Goal: Transaction & Acquisition: Purchase product/service

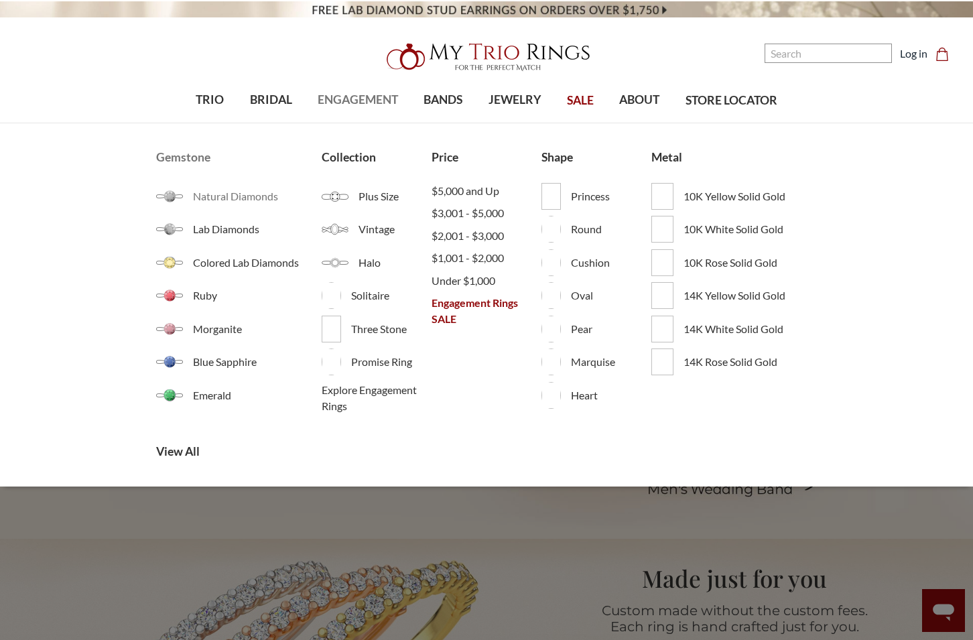
click at [245, 192] on span "Natural Diamonds" at bounding box center [257, 196] width 128 height 16
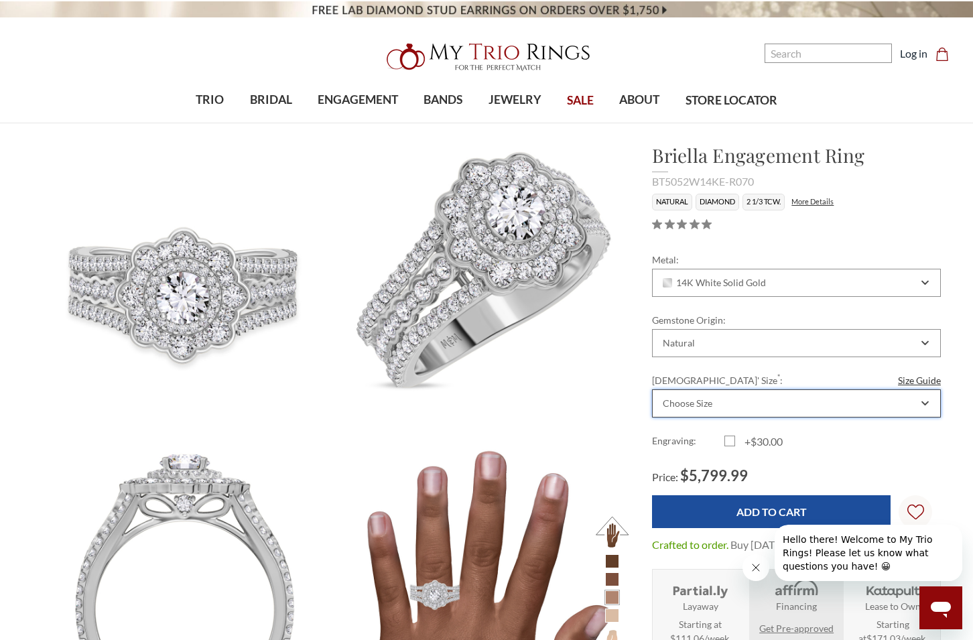
click at [705, 413] on div "Choose Size" at bounding box center [796, 403] width 289 height 28
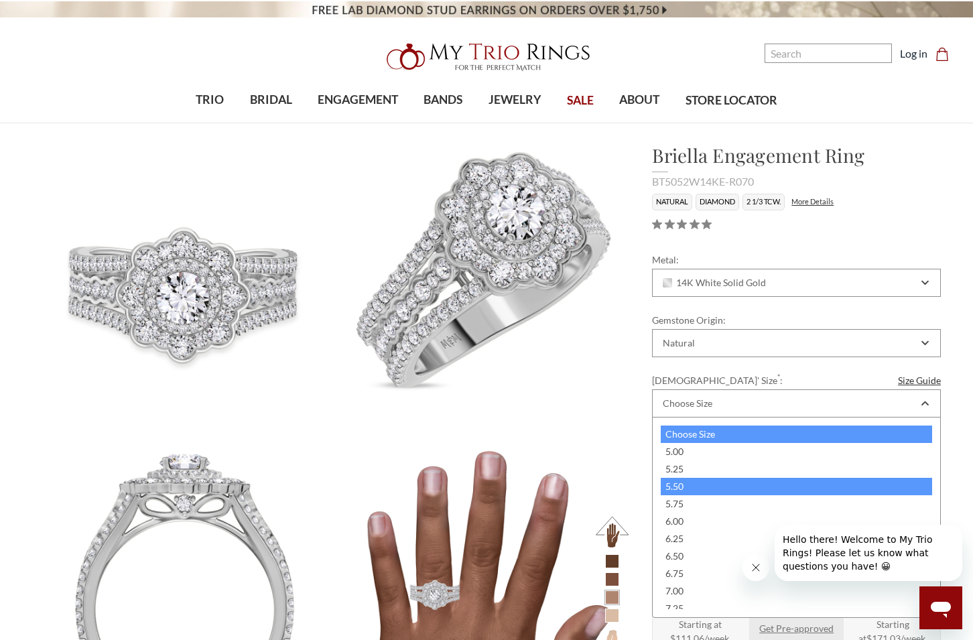
click at [705, 481] on div "5.50" at bounding box center [796, 486] width 271 height 17
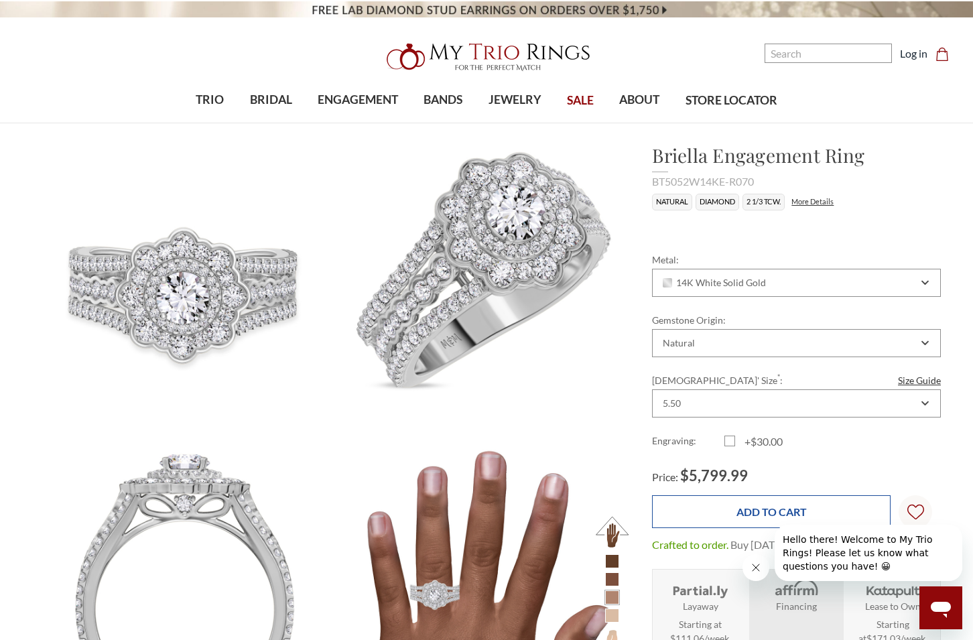
click at [810, 511] on input "Add to Cart" at bounding box center [771, 511] width 239 height 33
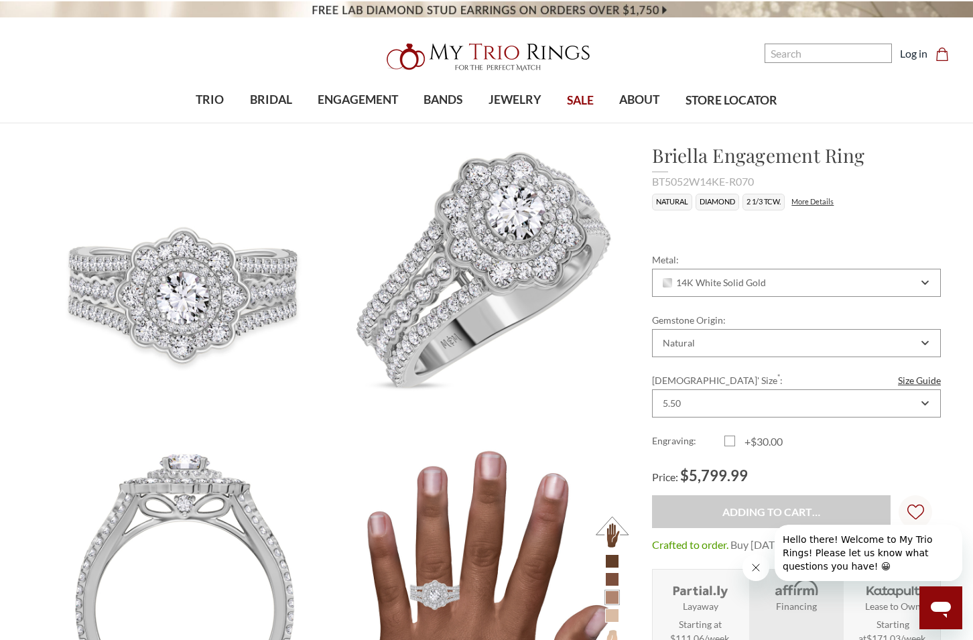
type input "Add to Cart"
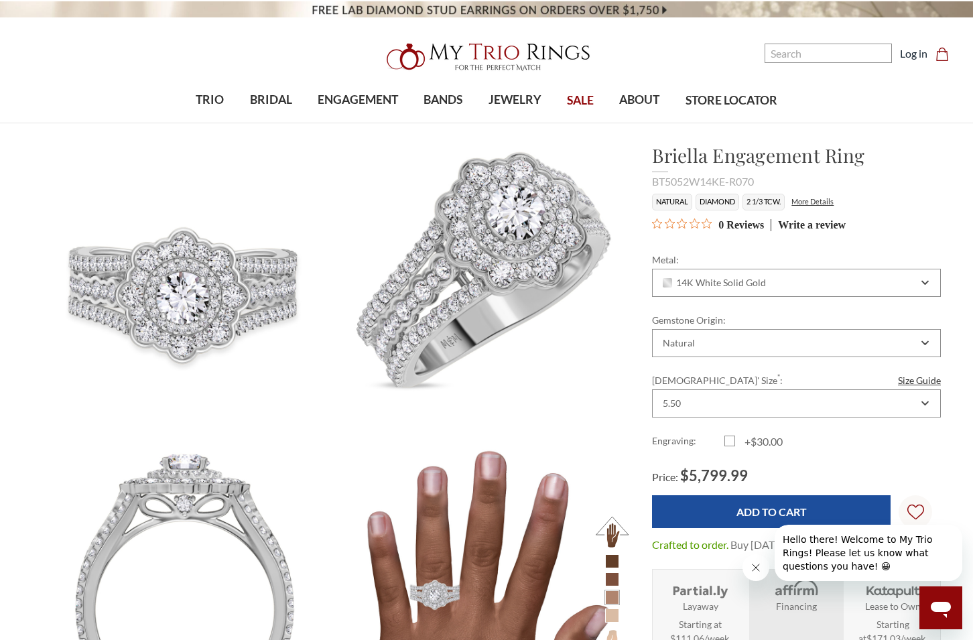
click at [759, 570] on icon "Close message from company" at bounding box center [755, 567] width 11 height 11
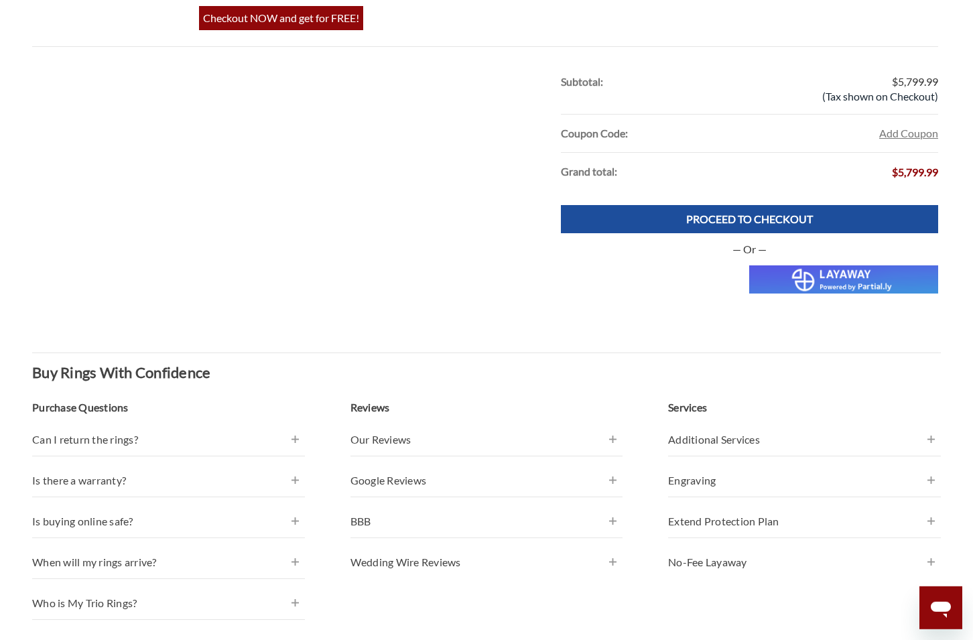
scroll to position [889, 0]
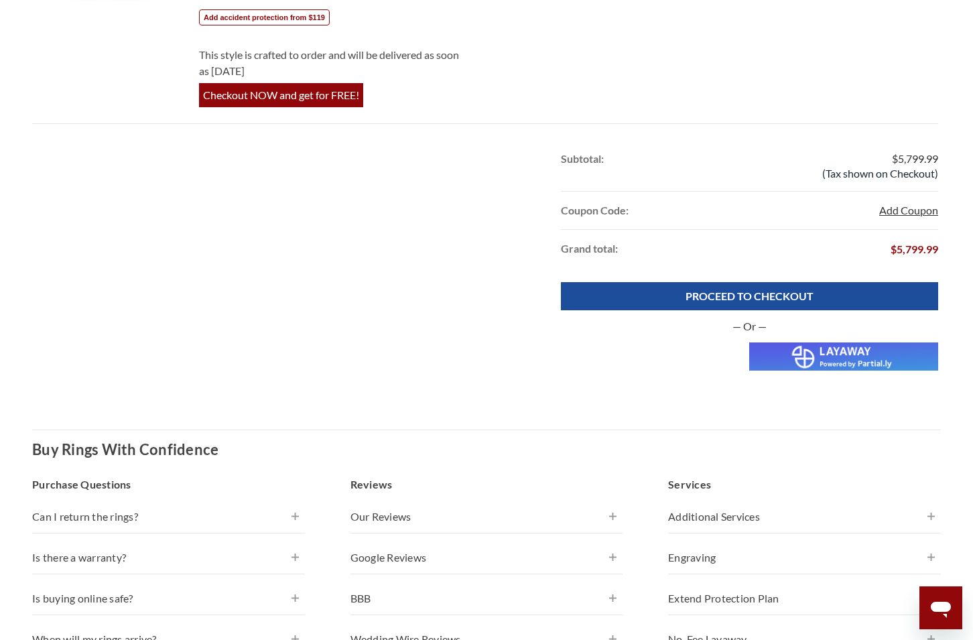
click at [934, 205] on button "Add Coupon" at bounding box center [908, 210] width 59 height 16
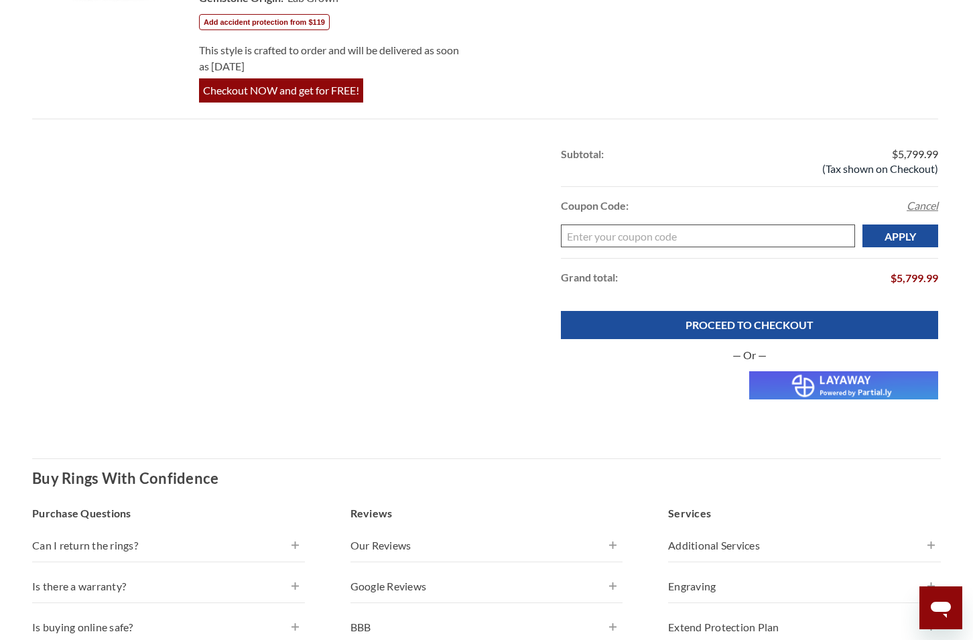
click at [637, 226] on input "Enter your coupon code" at bounding box center [708, 235] width 294 height 23
paste input "welcome10-7h6t"
type input "welcome10-7h6t"
click at [921, 237] on input "Apply" at bounding box center [900, 235] width 76 height 23
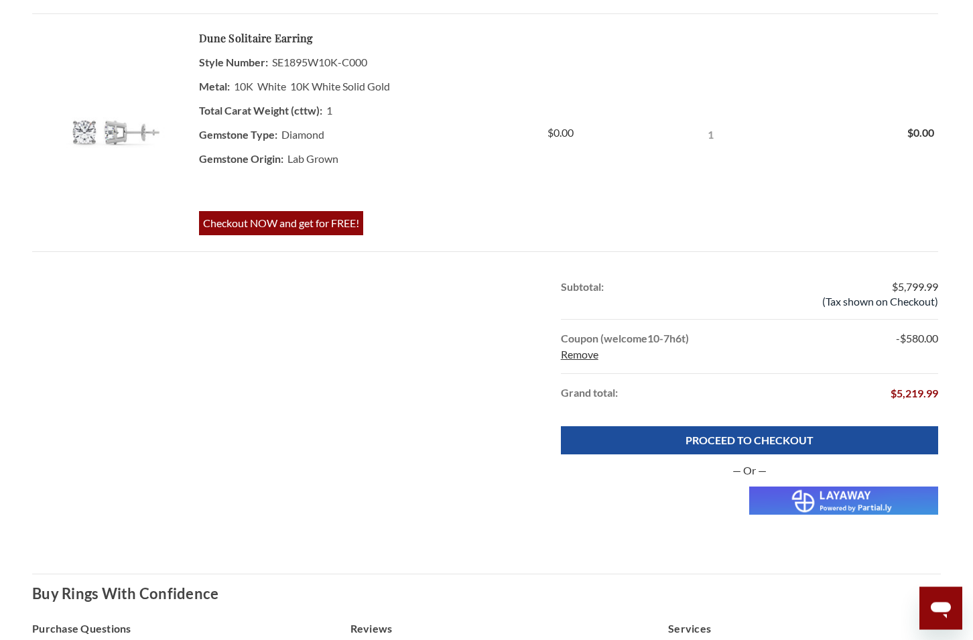
scroll to position [396, 0]
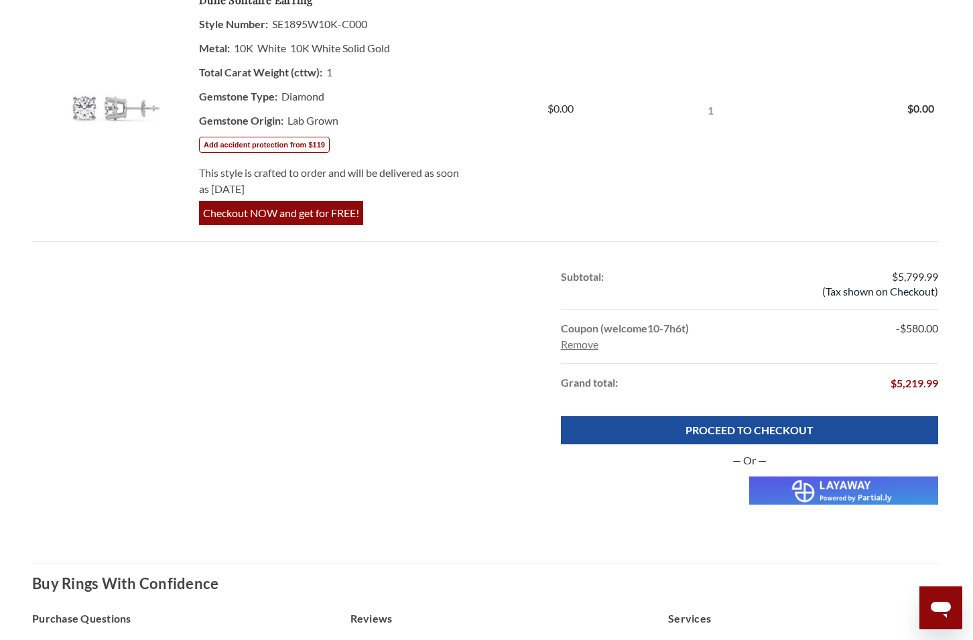
click at [589, 346] on link "Remove" at bounding box center [580, 344] width 38 height 13
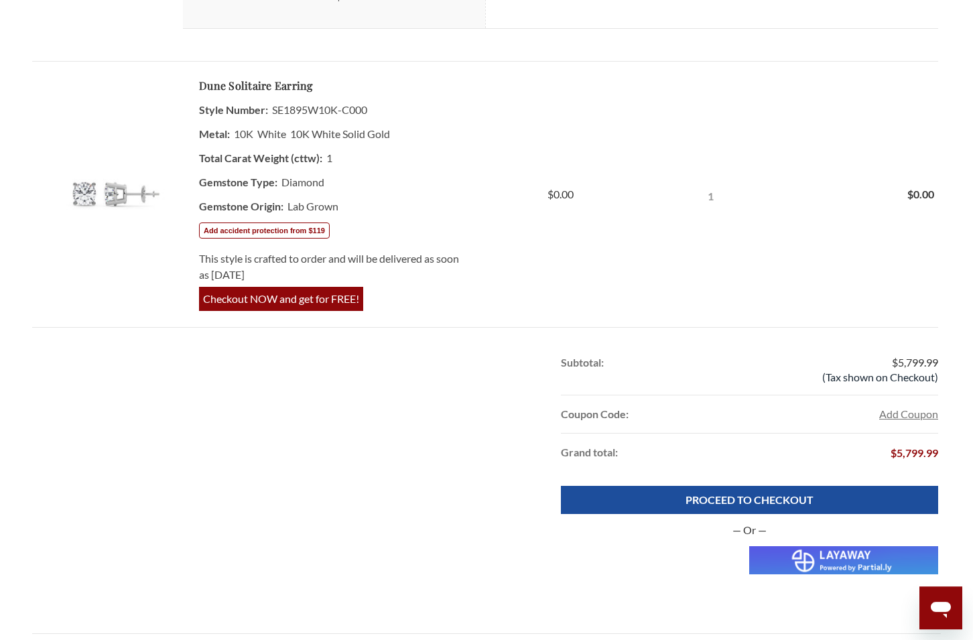
scroll to position [752, 0]
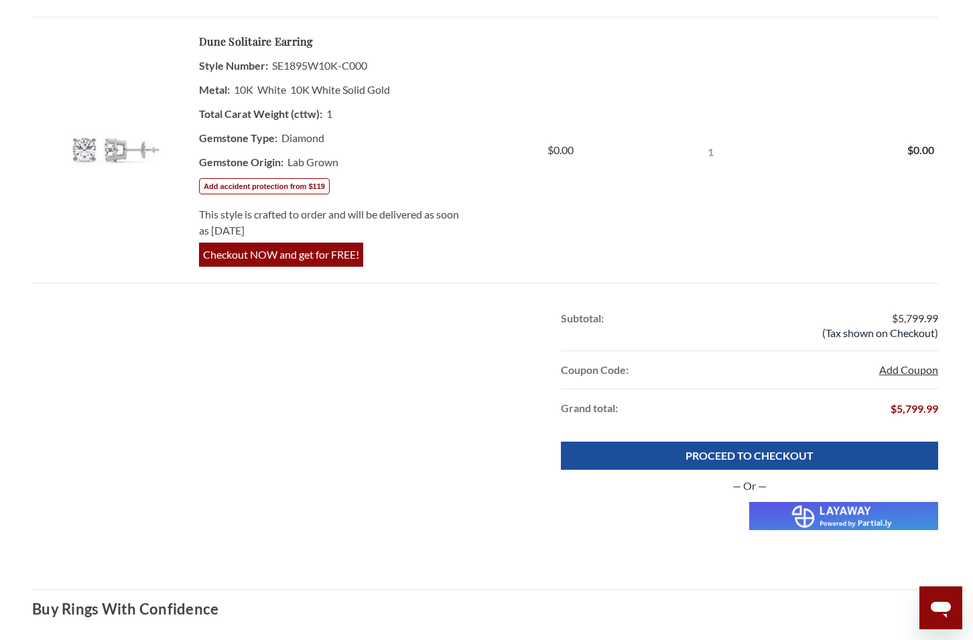
click at [909, 368] on button "Add Coupon" at bounding box center [908, 370] width 59 height 16
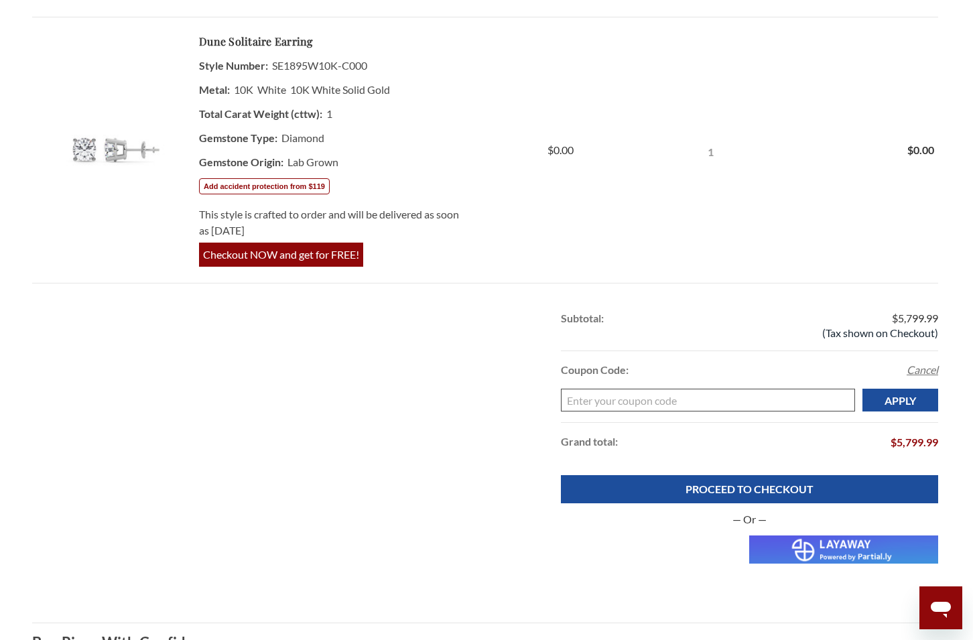
click at [657, 397] on input "Enter your coupon code" at bounding box center [708, 400] width 294 height 23
paste input "THANKYOU"
type input "THANKYOU"
click at [914, 401] on input "Apply" at bounding box center [900, 400] width 76 height 23
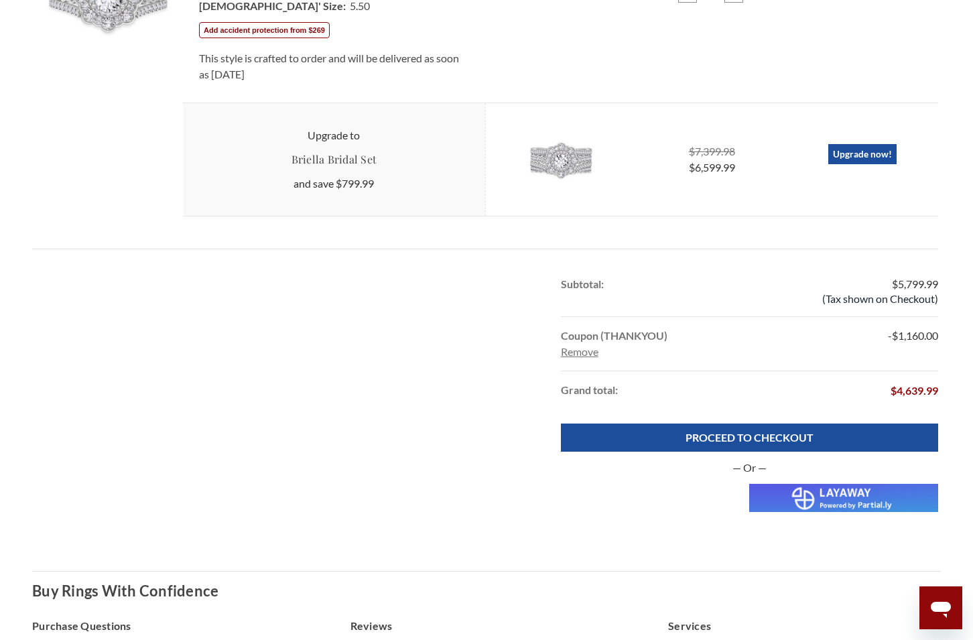
click at [582, 355] on link "Remove" at bounding box center [580, 351] width 38 height 13
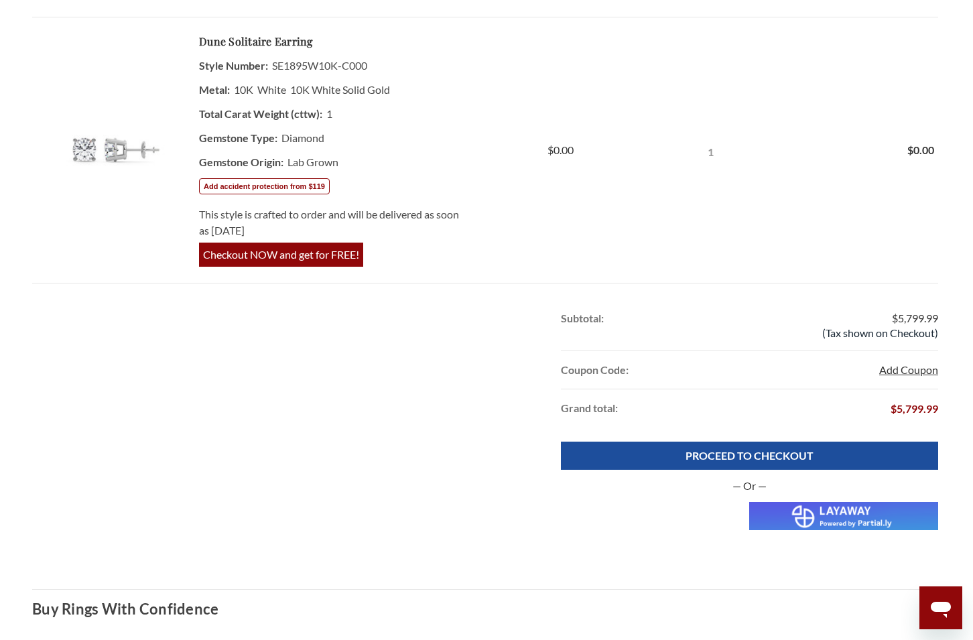
click at [913, 367] on button "Add Coupon" at bounding box center [908, 370] width 59 height 16
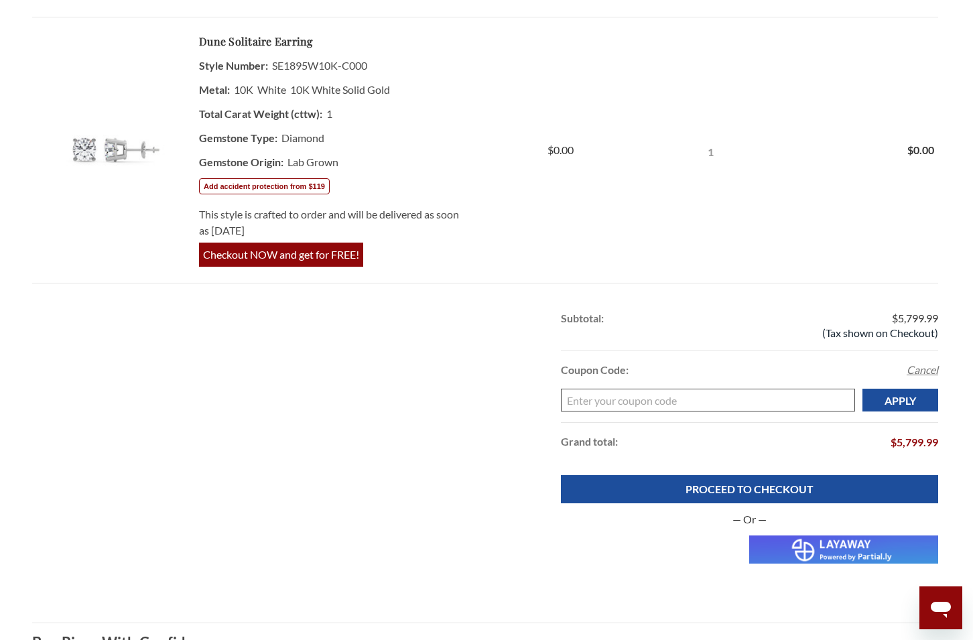
click at [688, 398] on input "Enter your coupon code" at bounding box center [708, 400] width 294 height 23
paste input "TAKE10"
type input "TAKE10"
click at [914, 405] on input "Apply" at bounding box center [900, 400] width 76 height 23
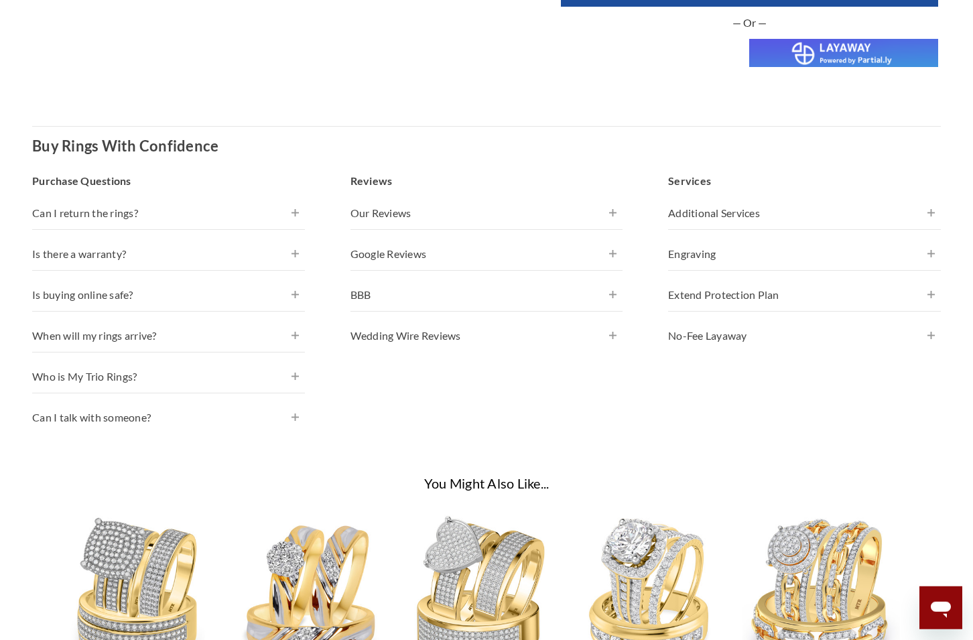
scroll to position [683, 0]
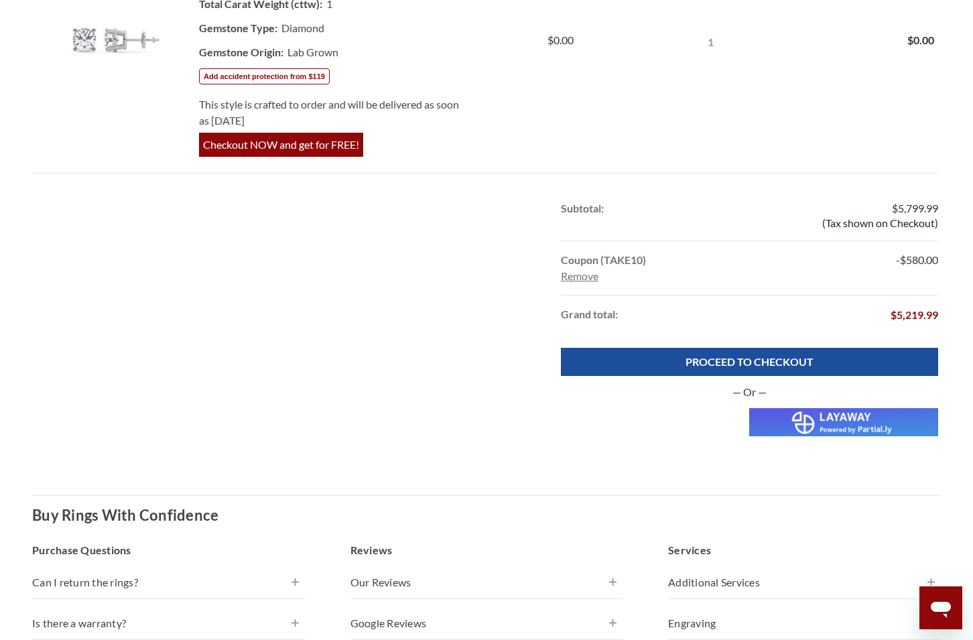
click at [575, 275] on link "Remove" at bounding box center [580, 275] width 38 height 13
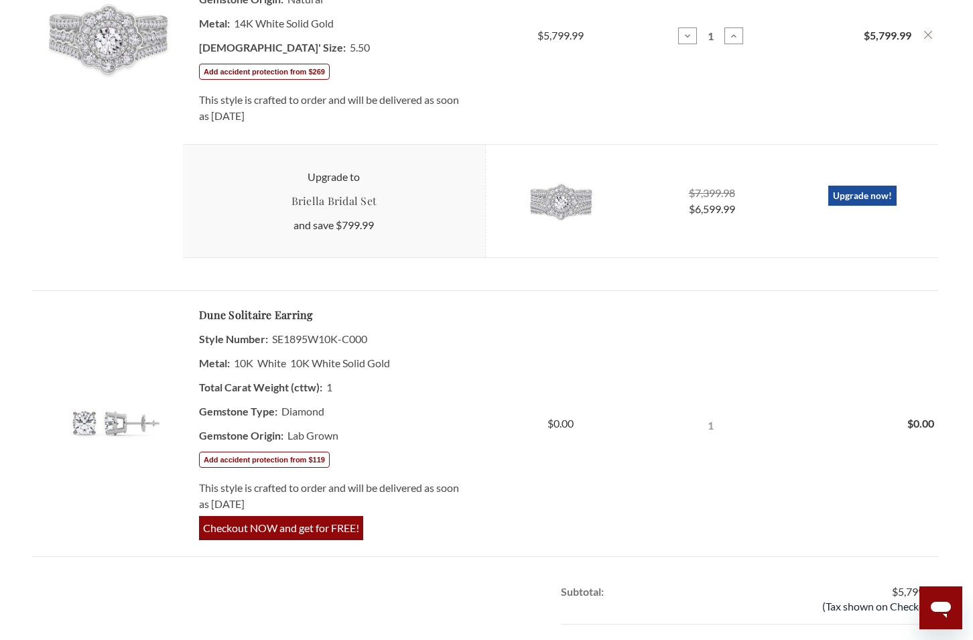
scroll to position [820, 0]
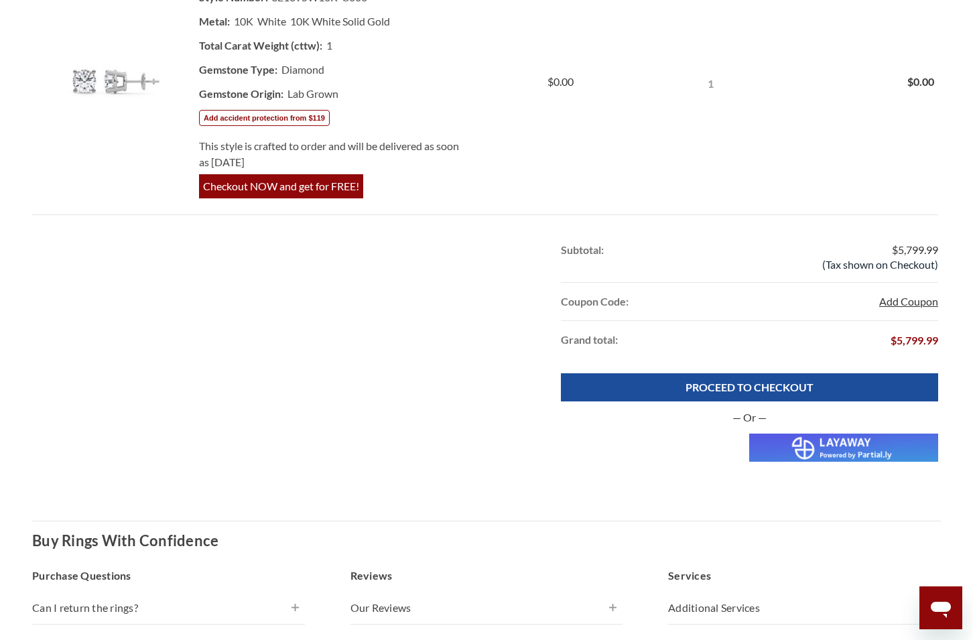
click at [901, 300] on button "Add Coupon" at bounding box center [908, 301] width 59 height 16
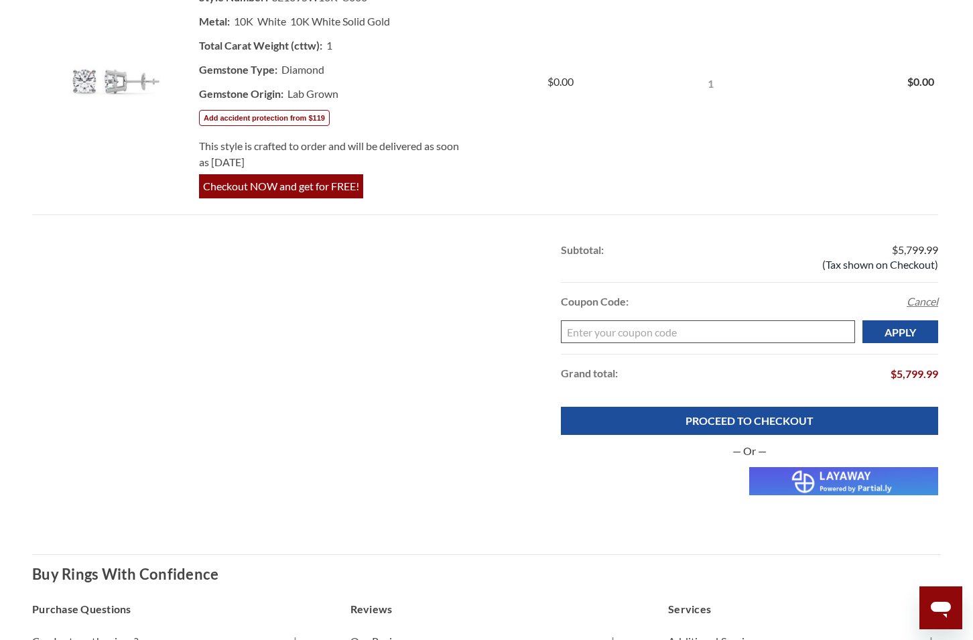
click at [758, 335] on input "Enter your coupon code" at bounding box center [708, 331] width 294 height 23
paste input "EMAIL5"
click at [905, 323] on input "Apply" at bounding box center [900, 331] width 76 height 23
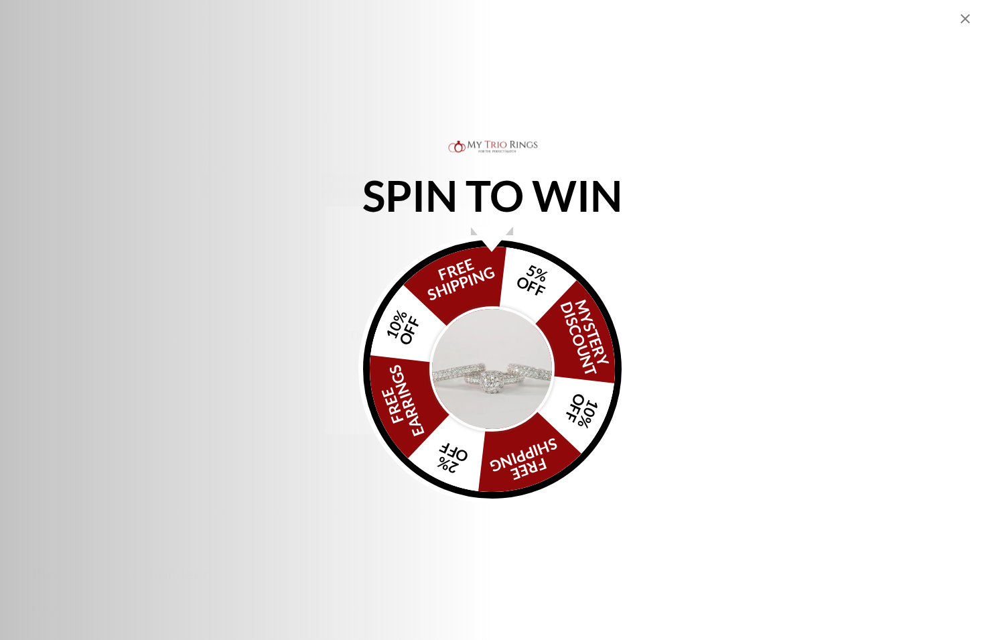
click at [964, 18] on icon "Close popup" at bounding box center [966, 19] width 16 height 16
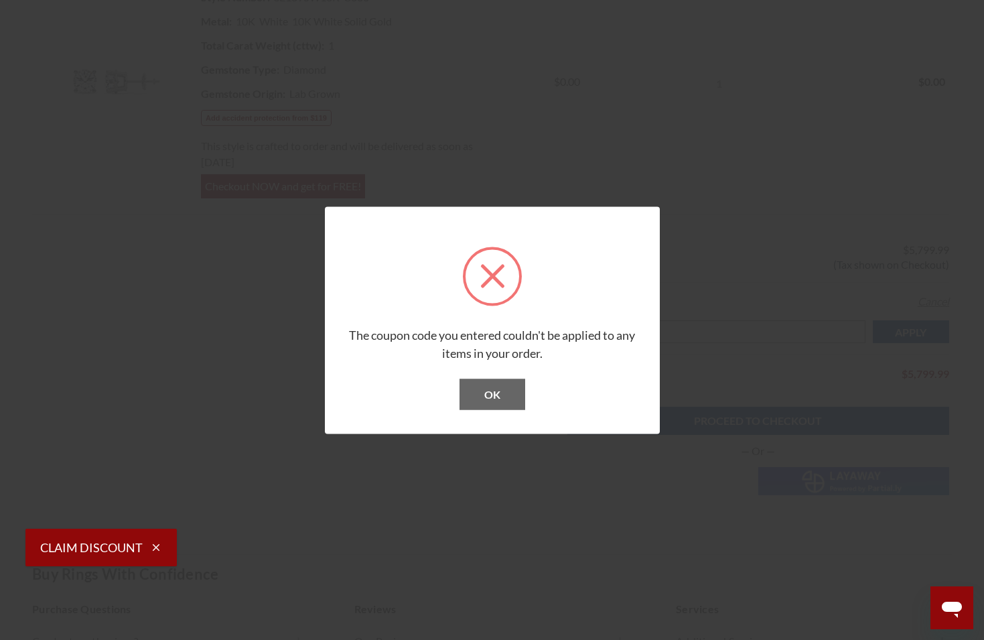
click at [476, 387] on button "OK" at bounding box center [493, 394] width 66 height 31
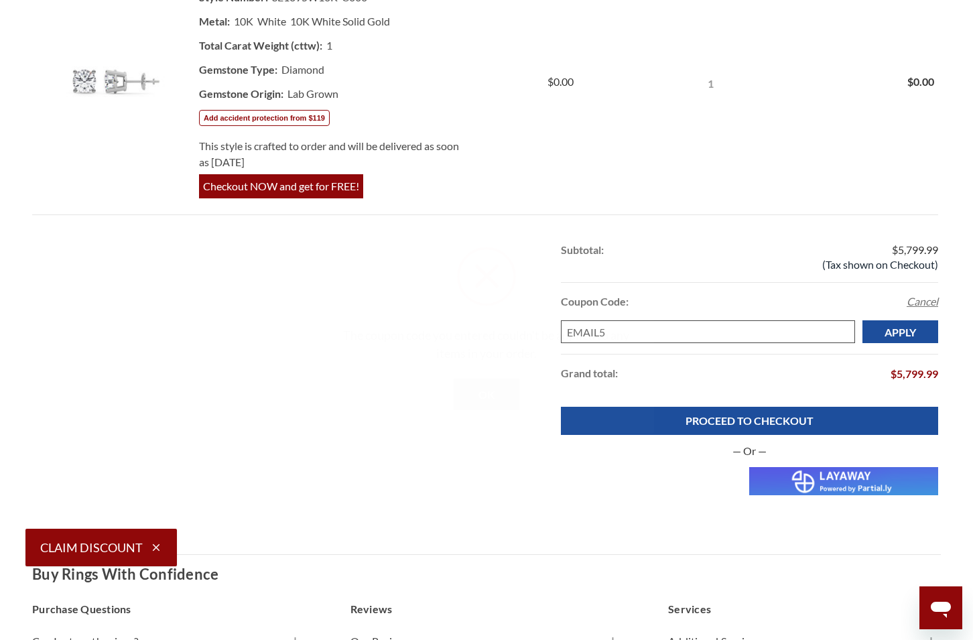
click at [685, 328] on input "EMAIL5" at bounding box center [708, 331] width 294 height 23
click at [686, 328] on input "EMAIL5" at bounding box center [708, 331] width 294 height 23
paste input "Welcome10"
type input "Welcome10"
click at [899, 329] on input "Apply" at bounding box center [900, 331] width 76 height 23
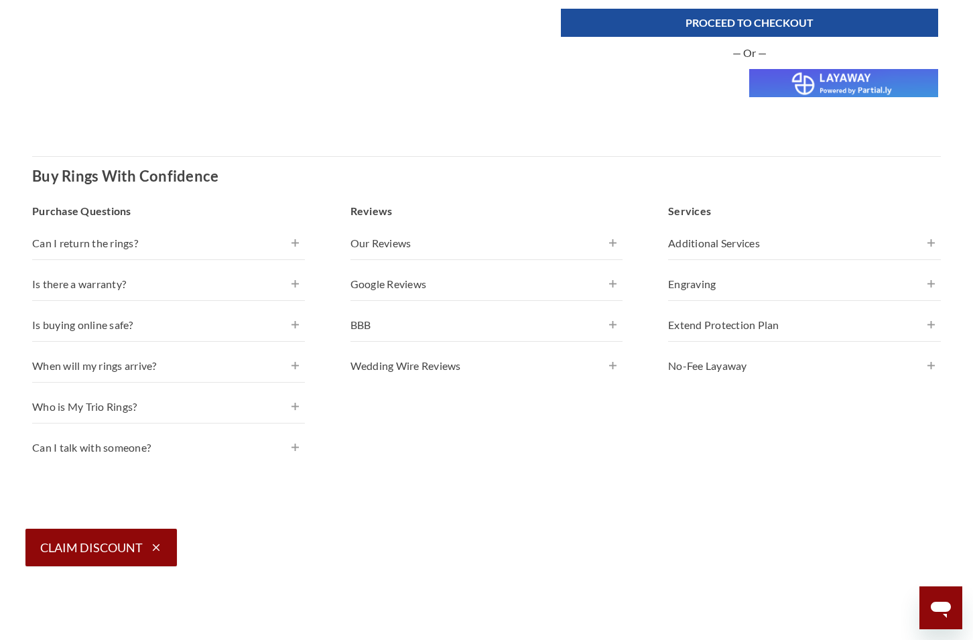
scroll to position [641, 0]
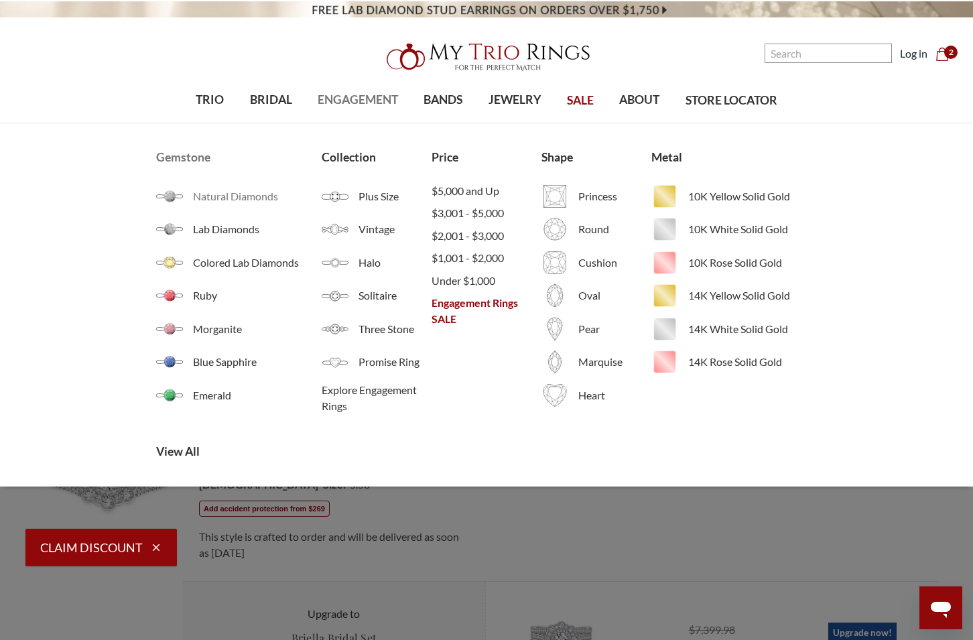
click at [226, 196] on span "Natural Diamonds" at bounding box center [257, 196] width 128 height 16
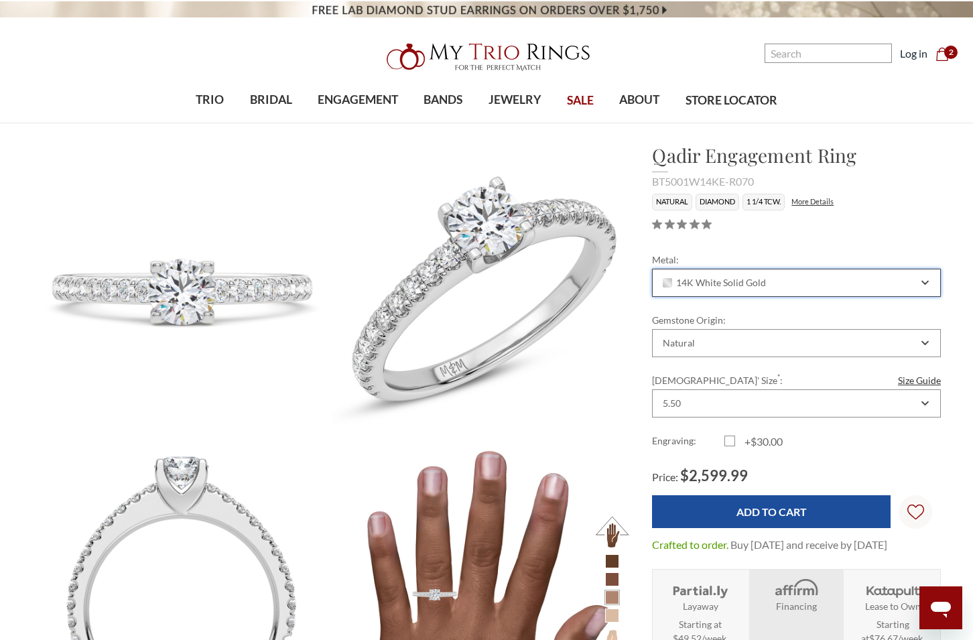
click at [793, 285] on div "14K White Solid Gold" at bounding box center [789, 282] width 257 height 11
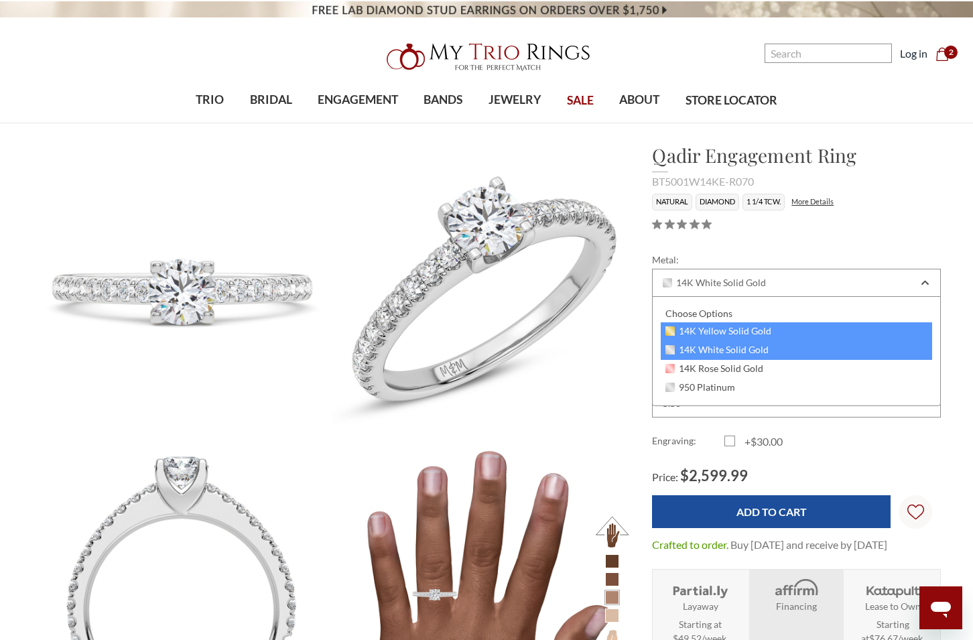
click at [738, 329] on span "14K Yellow Solid Gold" at bounding box center [718, 331] width 106 height 11
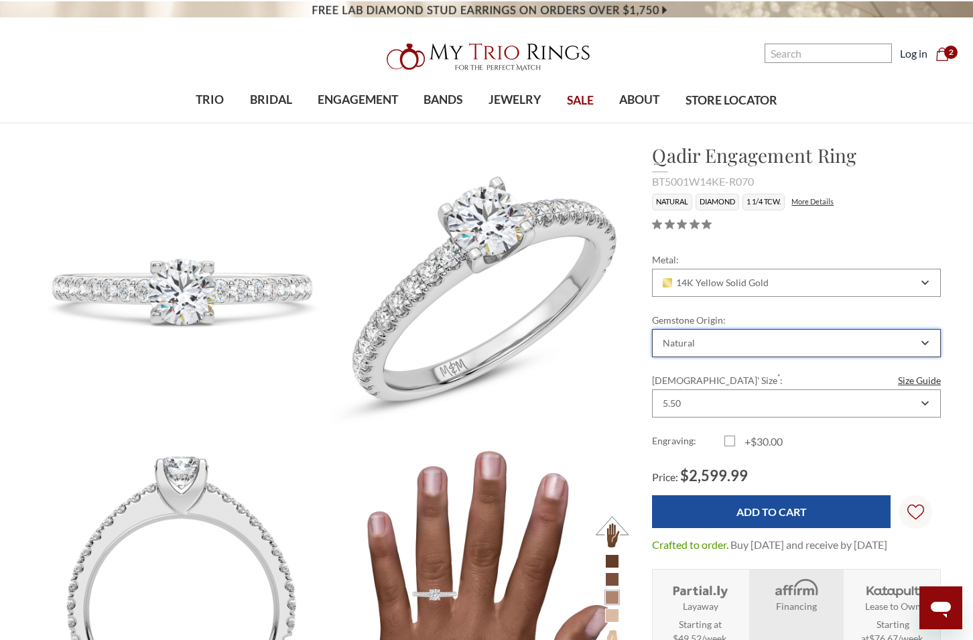
click at [769, 340] on div "Natural" at bounding box center [789, 343] width 257 height 11
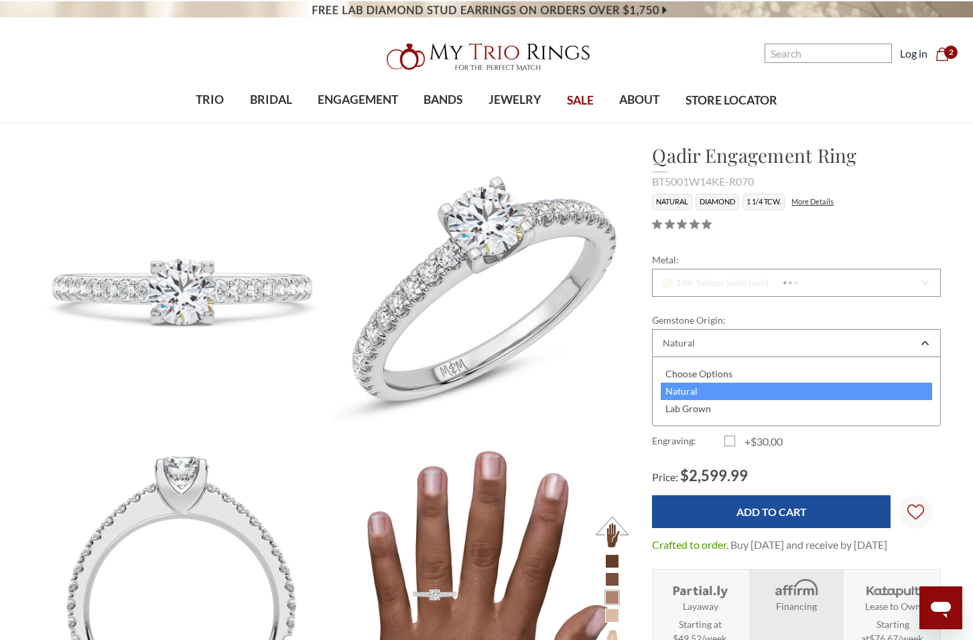
click at [761, 398] on div "Natural" at bounding box center [796, 391] width 271 height 17
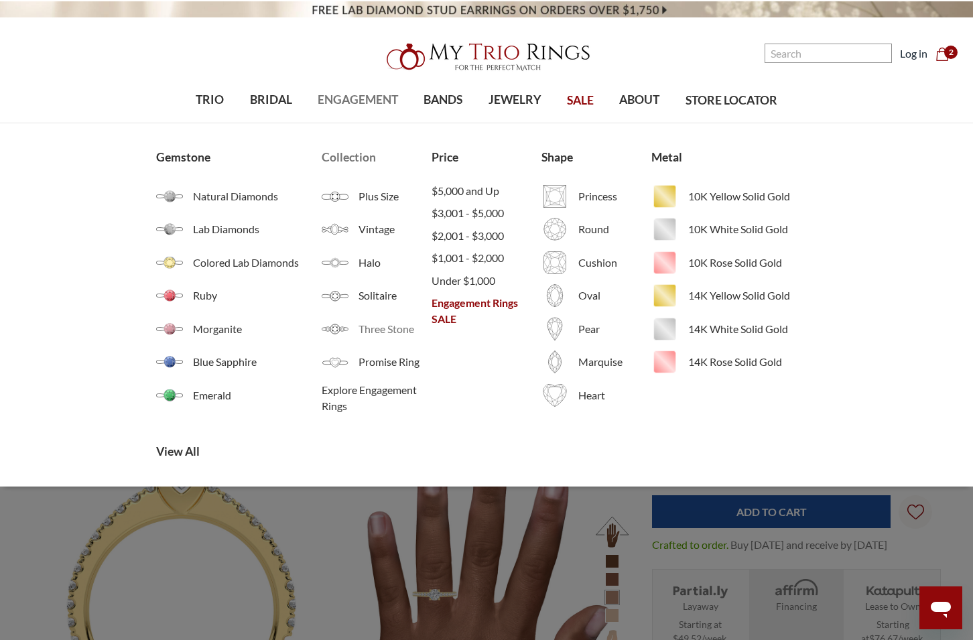
click at [373, 334] on span "Three Stone" at bounding box center [394, 329] width 73 height 16
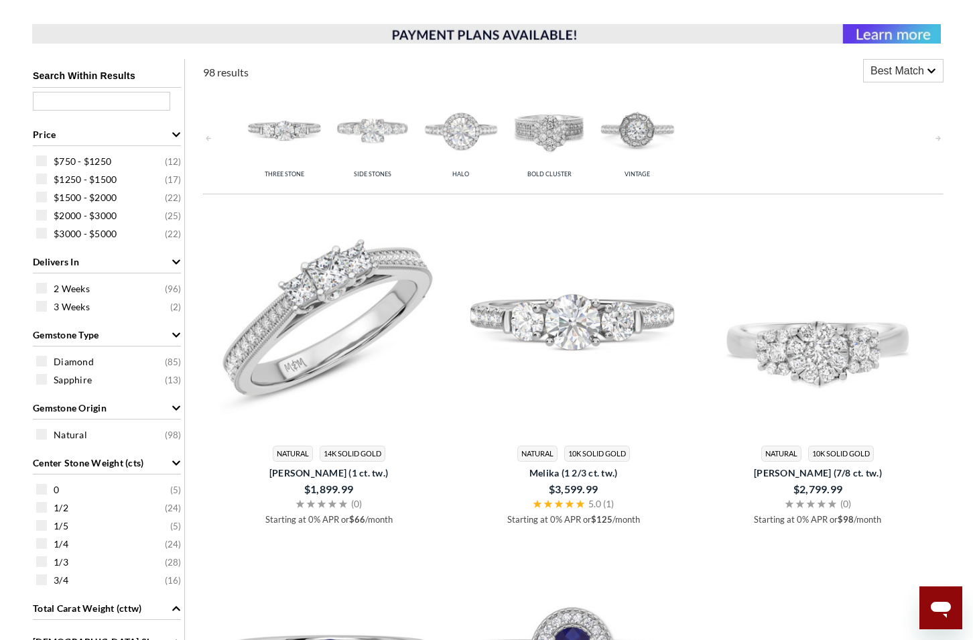
click at [369, 322] on img at bounding box center [329, 320] width 234 height 234
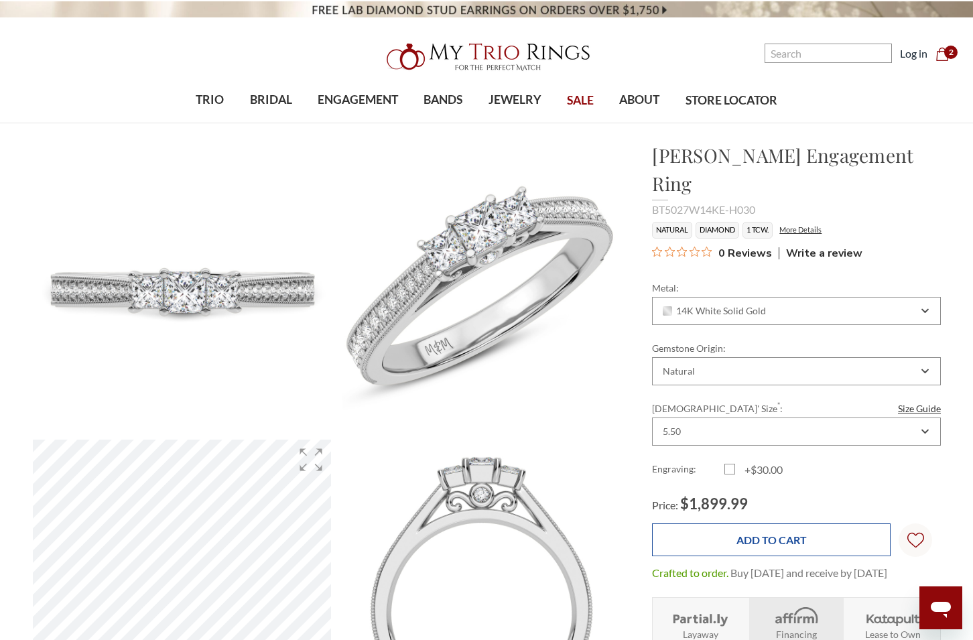
click at [768, 523] on input "Add to Cart" at bounding box center [771, 539] width 239 height 33
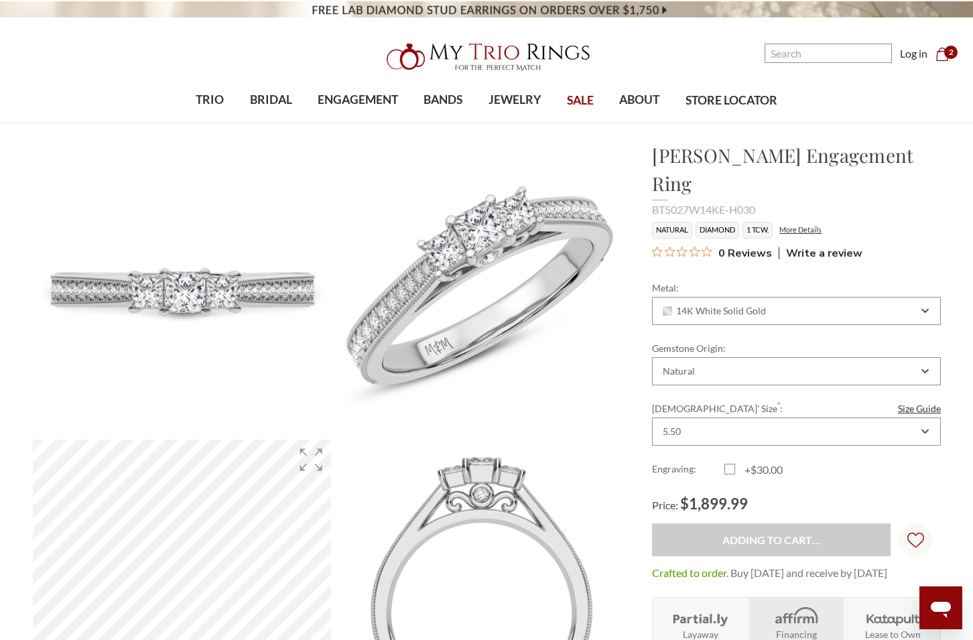
type input "Add to Cart"
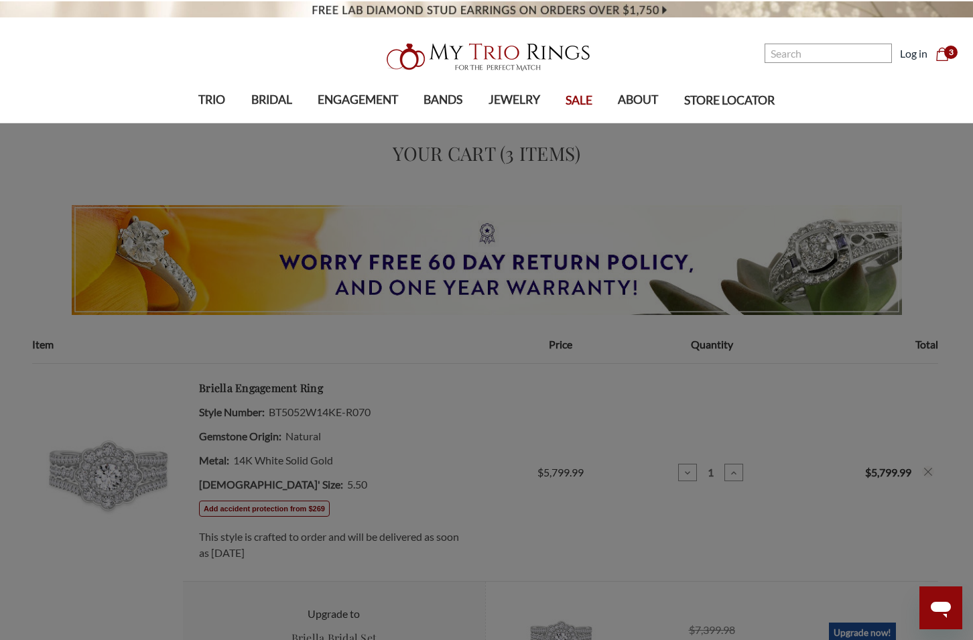
click at [311, 239] on span "Cluster Pendants" at bounding box center [340, 236] width 105 height 16
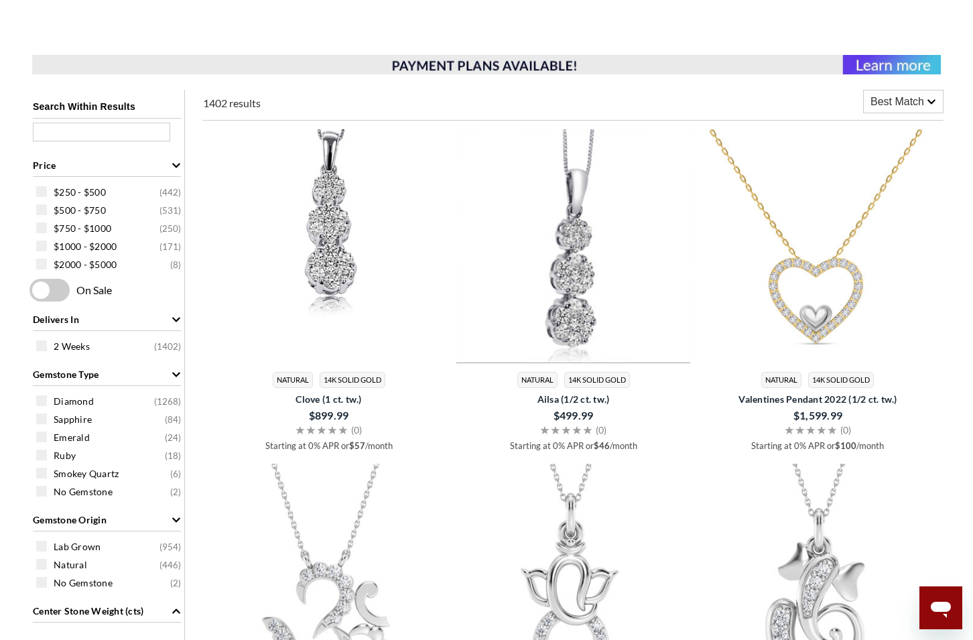
scroll to position [205, 0]
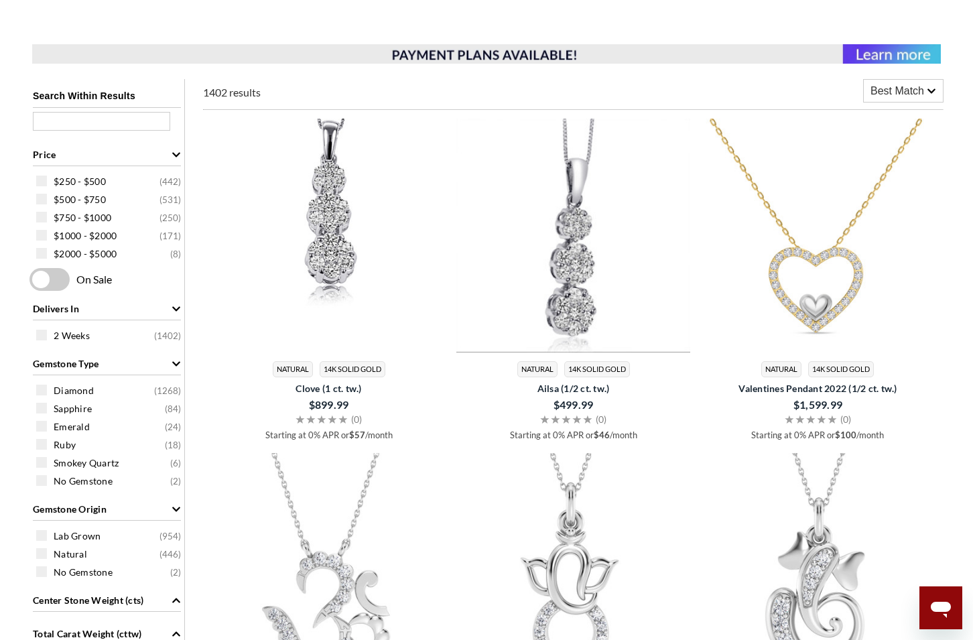
click at [605, 254] on img at bounding box center [573, 236] width 234 height 234
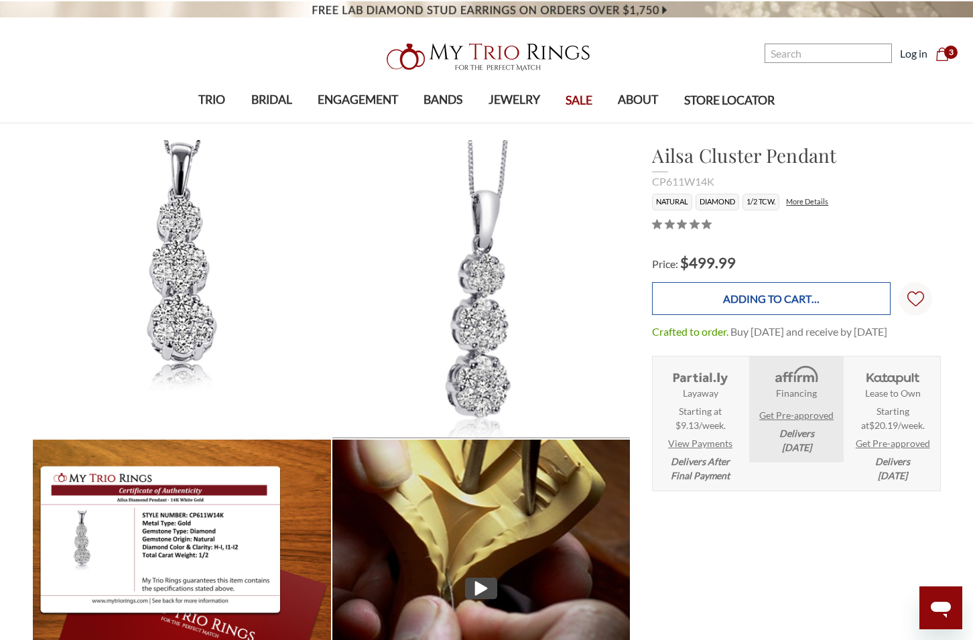
type input "Add to Cart"
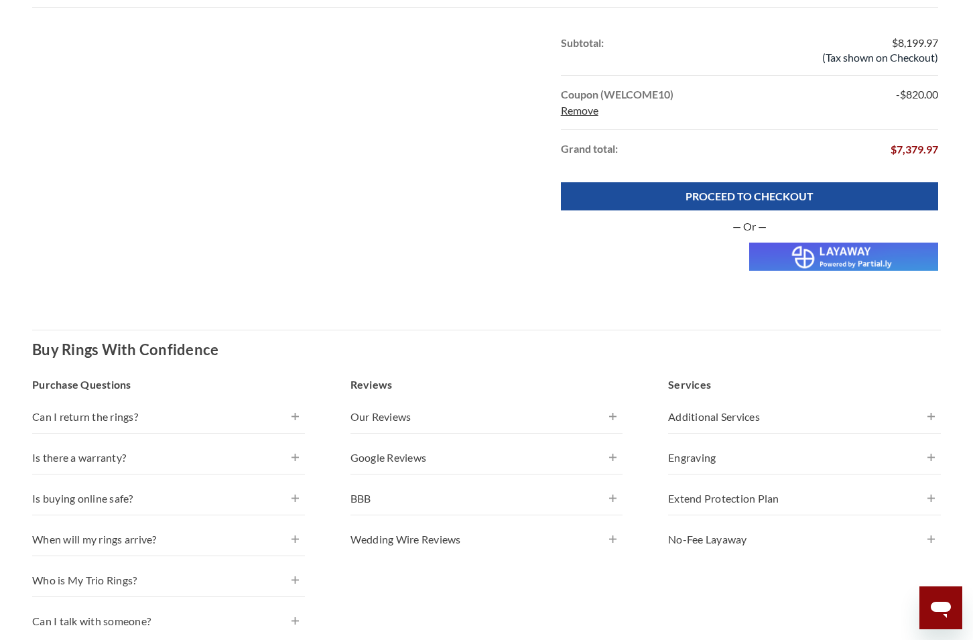
scroll to position [1504, 0]
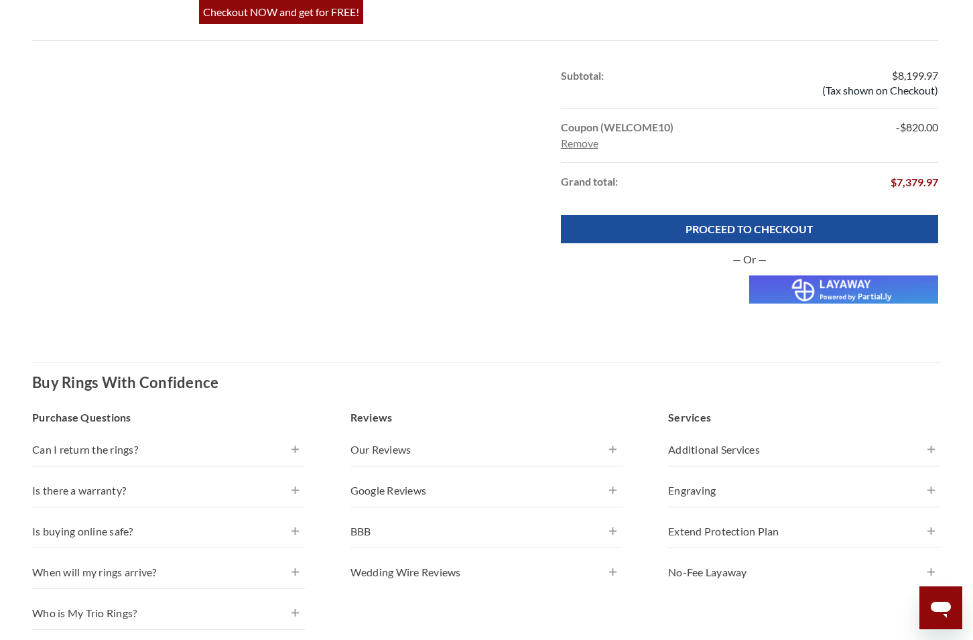
click at [588, 144] on link "Remove" at bounding box center [580, 143] width 38 height 13
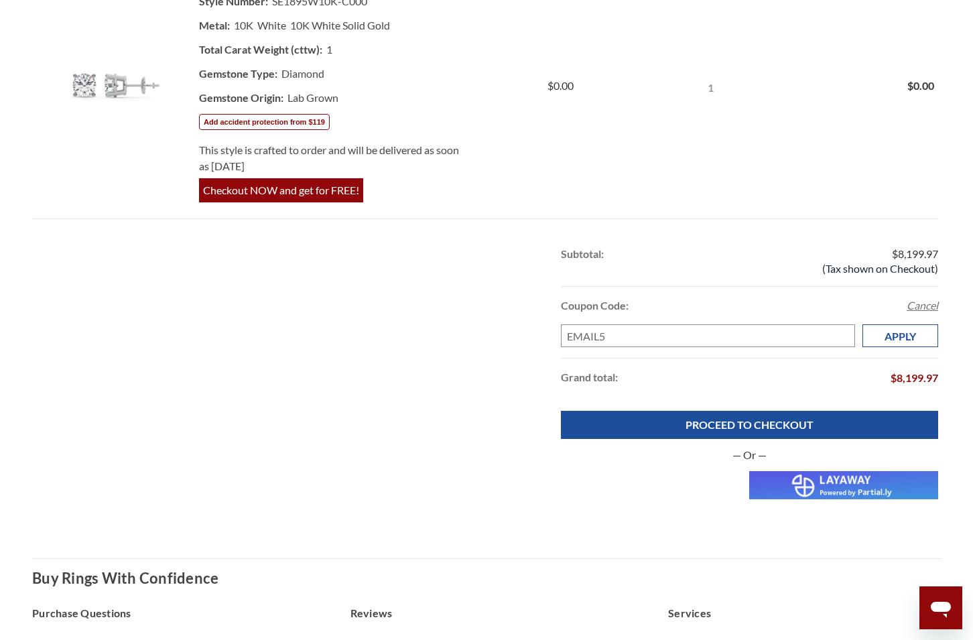
type input "EMAIL5"
click at [898, 339] on input "Apply" at bounding box center [900, 335] width 76 height 23
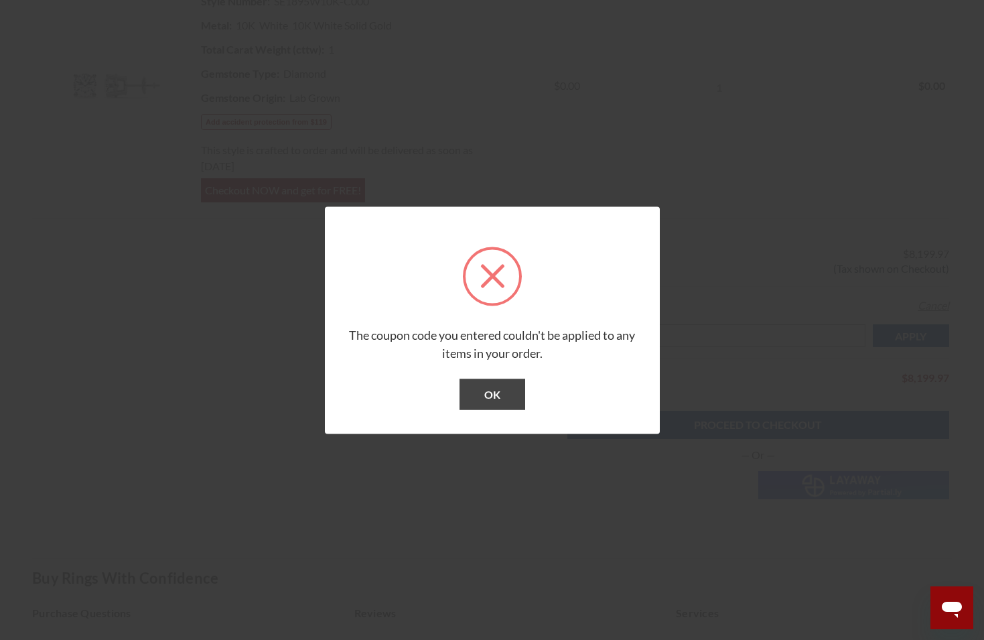
click at [658, 495] on div at bounding box center [492, 320] width 984 height 640
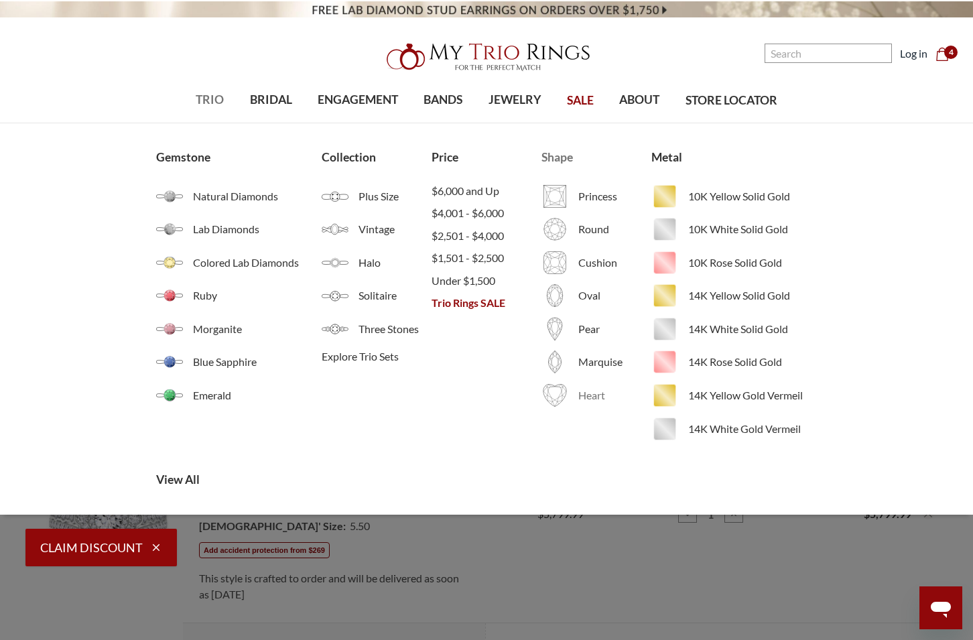
click at [596, 397] on span "Heart" at bounding box center [614, 395] width 73 height 16
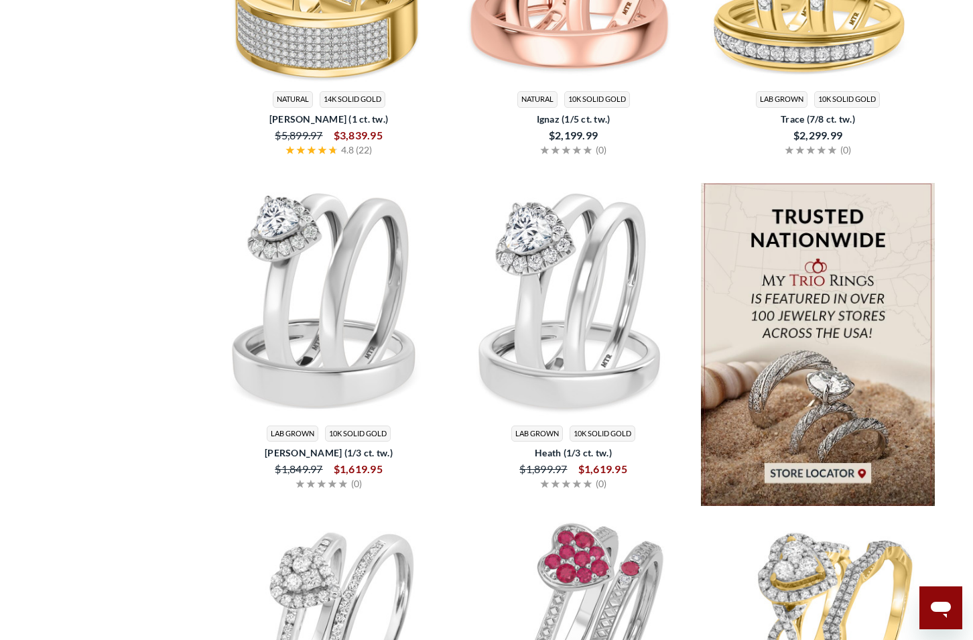
scroll to position [1914, 0]
